Goal: Task Accomplishment & Management: Use online tool/utility

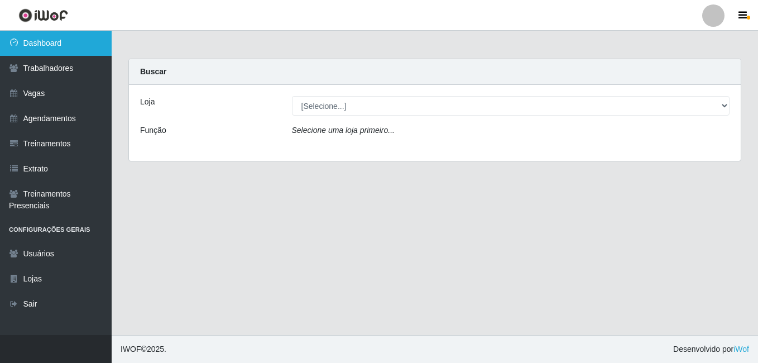
click at [70, 41] on link "Dashboard" at bounding box center [56, 43] width 112 height 25
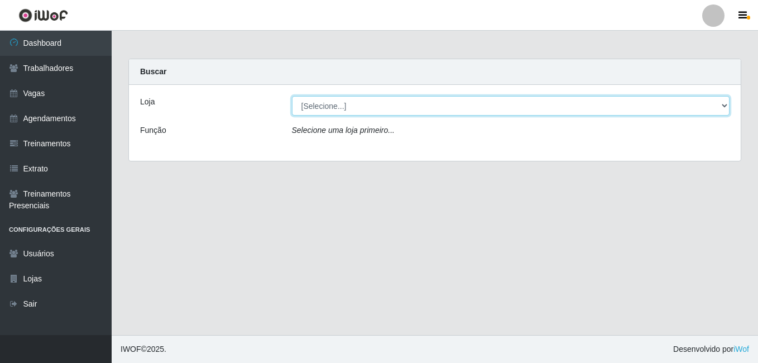
click at [378, 109] on select "[Selecione...] [GEOGRAPHIC_DATA] - [DATE][GEOGRAPHIC_DATA]" at bounding box center [511, 106] width 438 height 20
select select "471"
click at [292, 96] on select "[Selecione...] [GEOGRAPHIC_DATA] - [DATE][GEOGRAPHIC_DATA]" at bounding box center [511, 106] width 438 height 20
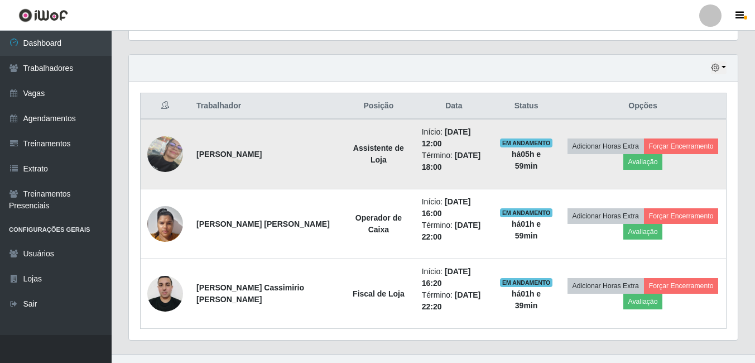
scroll to position [389, 0]
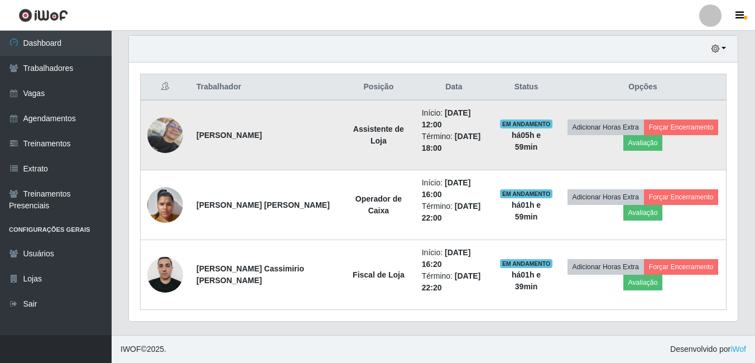
click at [183, 133] on img at bounding box center [165, 135] width 36 height 36
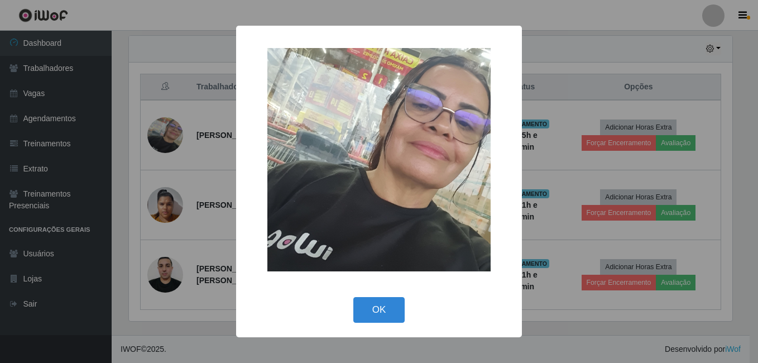
click at [529, 79] on div "× OK Cancel" at bounding box center [379, 181] width 758 height 363
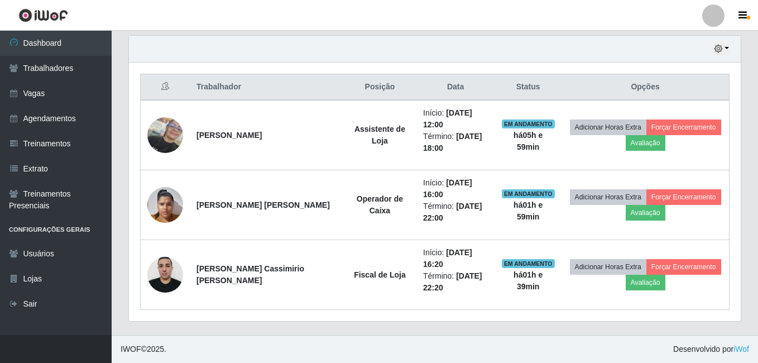
scroll to position [232, 609]
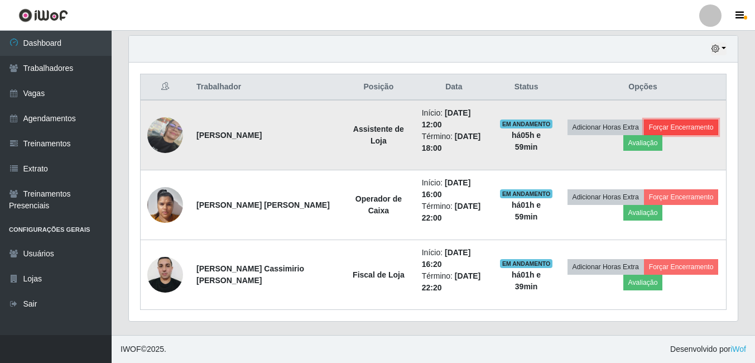
click at [669, 123] on button "Forçar Encerramento" at bounding box center [681, 127] width 75 height 16
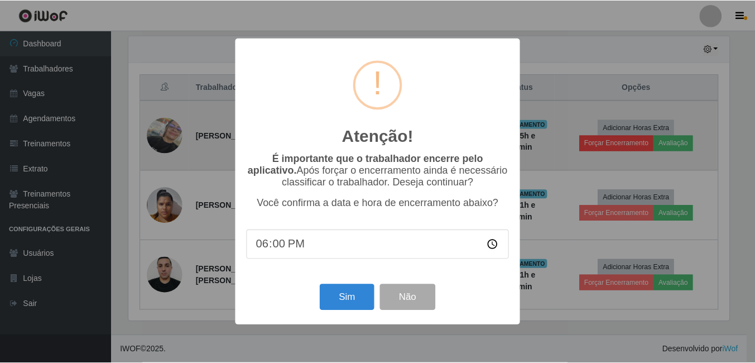
scroll to position [232, 603]
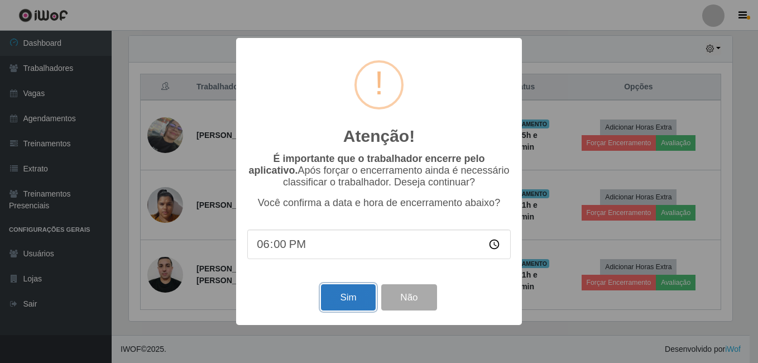
click at [346, 298] on button "Sim" at bounding box center [348, 297] width 54 height 26
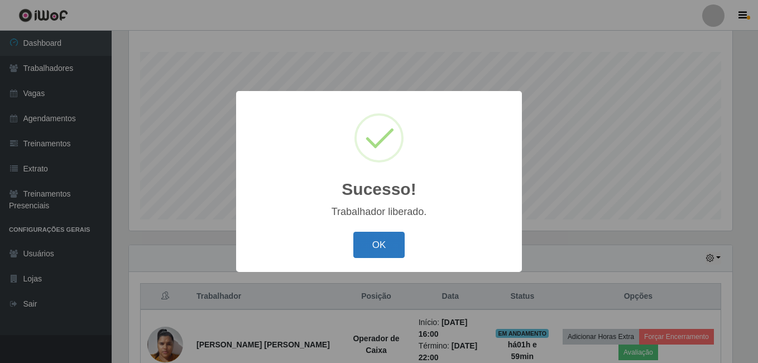
click at [372, 245] on button "OK" at bounding box center [379, 245] width 52 height 26
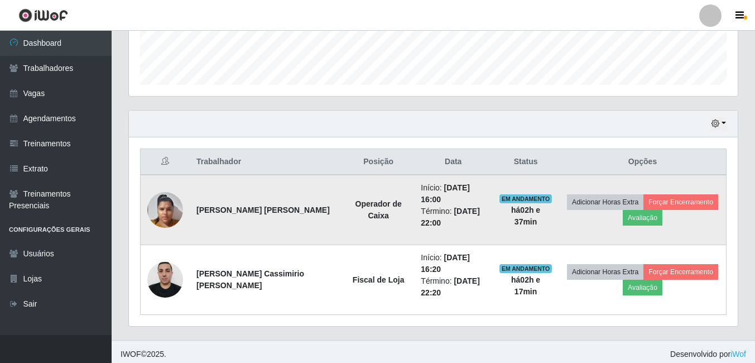
scroll to position [319, 0]
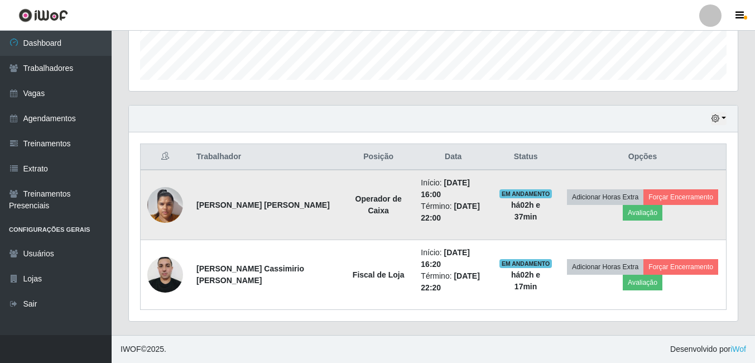
click at [165, 204] on img at bounding box center [165, 204] width 36 height 47
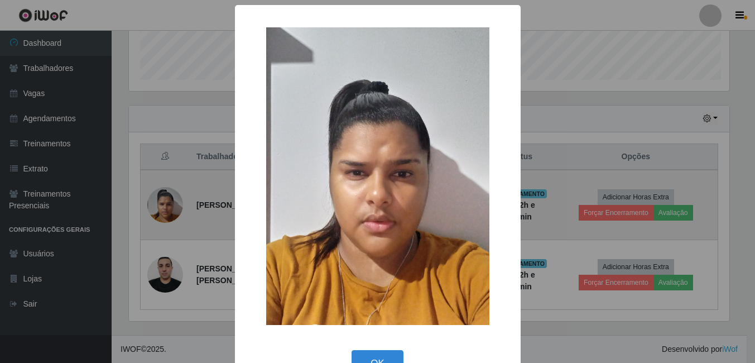
scroll to position [232, 603]
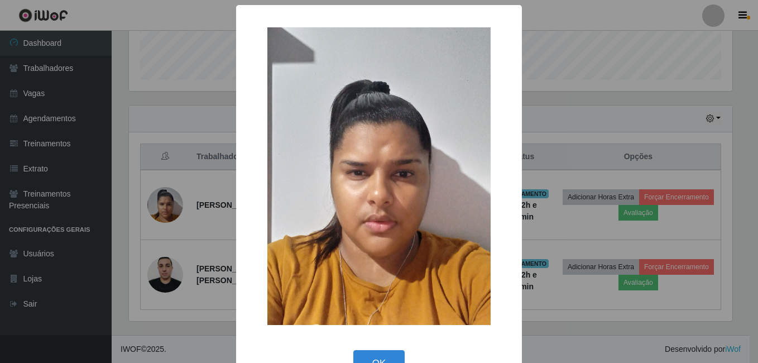
click at [182, 282] on div "× OK Cancel" at bounding box center [379, 181] width 758 height 363
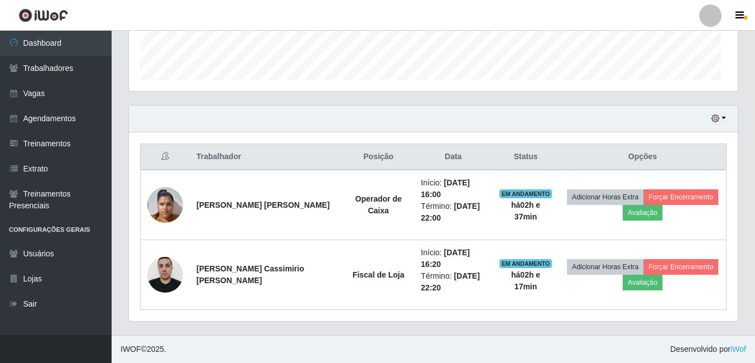
scroll to position [232, 609]
